Goal: Information Seeking & Learning: Learn about a topic

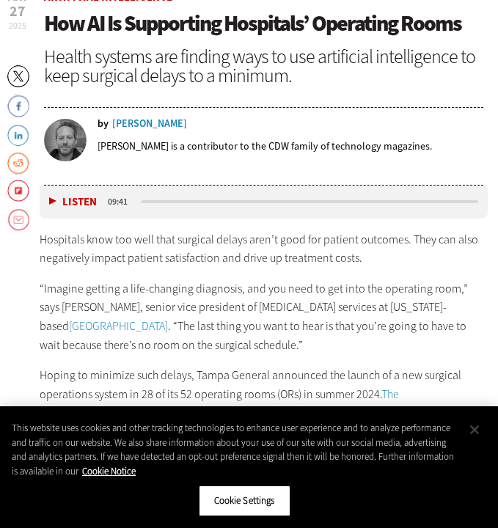
click at [473, 426] on button "Close" at bounding box center [474, 429] width 32 height 32
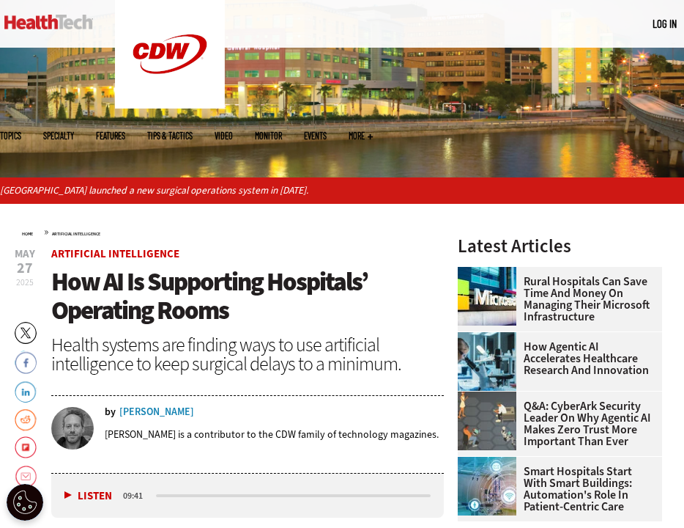
scroll to position [156, 0]
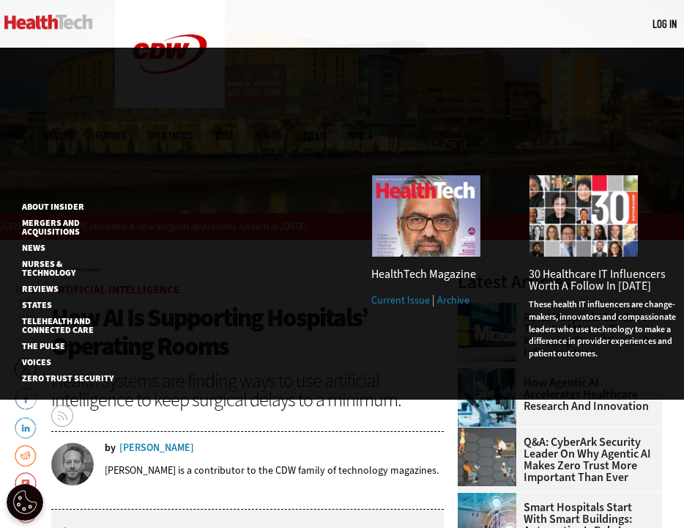
click at [373, 131] on span "More" at bounding box center [361, 135] width 24 height 9
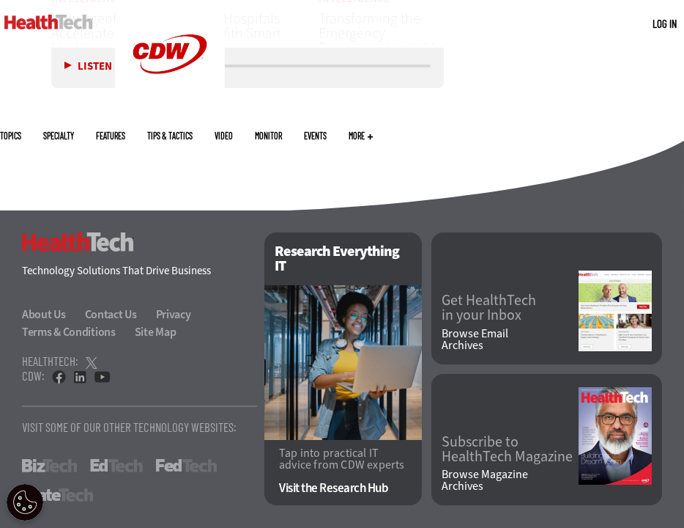
scroll to position [5572, 0]
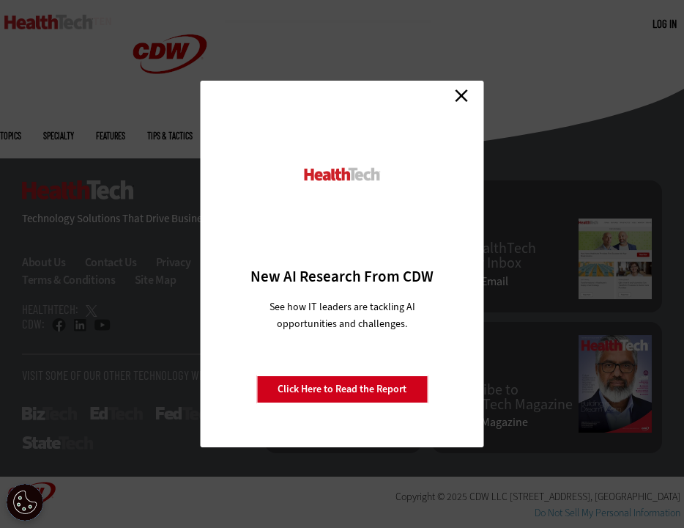
click at [460, 95] on link "Close" at bounding box center [462, 95] width 22 height 22
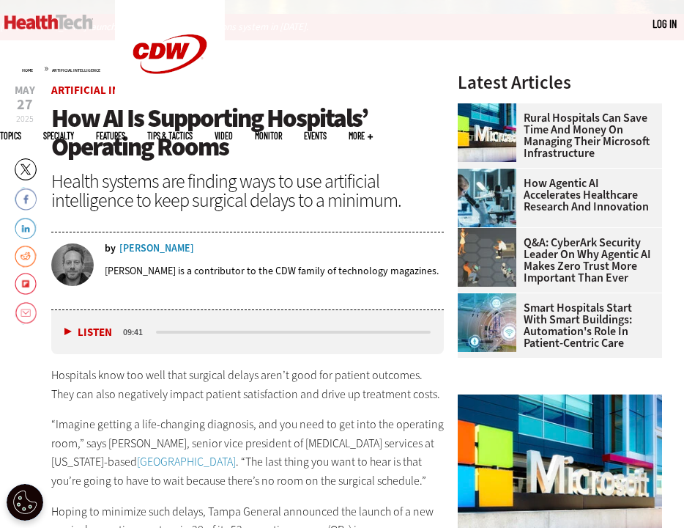
scroll to position [130, 0]
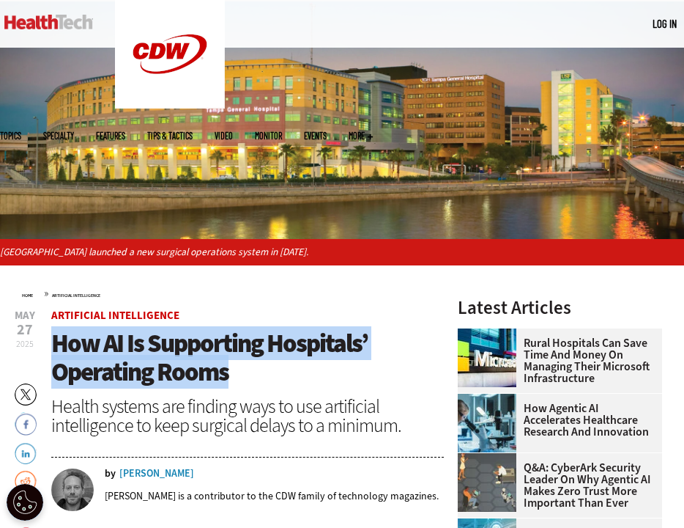
drag, startPoint x: 52, startPoint y: 342, endPoint x: 252, endPoint y: 377, distance: 203.3
click at [252, 377] on h1 "How AI Is Supporting Hospitals’ Operating Rooms" at bounding box center [247, 357] width 393 height 56
copy span "How AI Is Supporting Hospitals’ Operating Rooms"
